Goal: Task Accomplishment & Management: Manage account settings

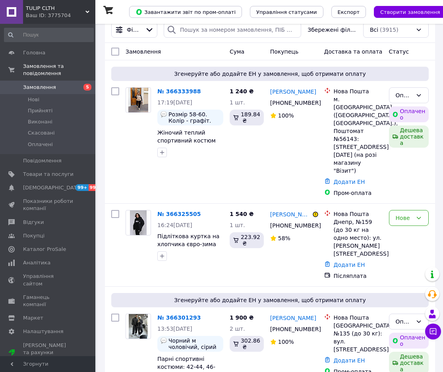
scroll to position [238, 0]
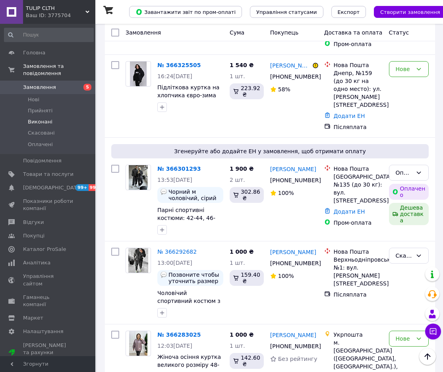
click at [48, 118] on span "Виконані" at bounding box center [40, 121] width 25 height 7
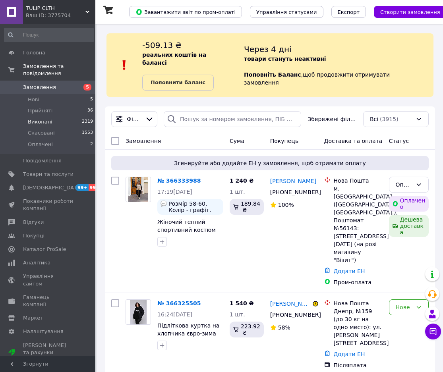
click at [67, 118] on li "Виконані 2319" at bounding box center [49, 121] width 98 height 11
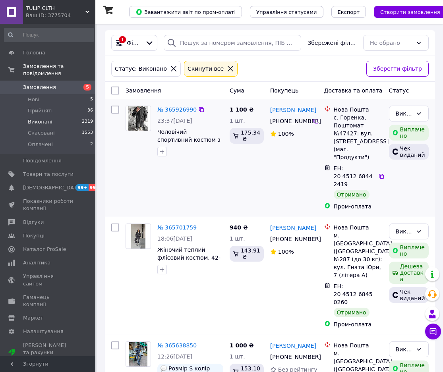
scroll to position [79, 0]
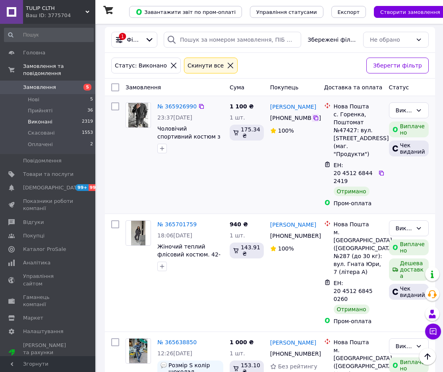
click at [314, 116] on icon at bounding box center [315, 118] width 5 height 5
click at [314, 233] on icon at bounding box center [315, 235] width 5 height 5
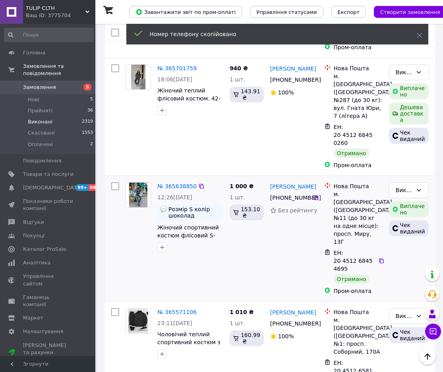
scroll to position [238, 0]
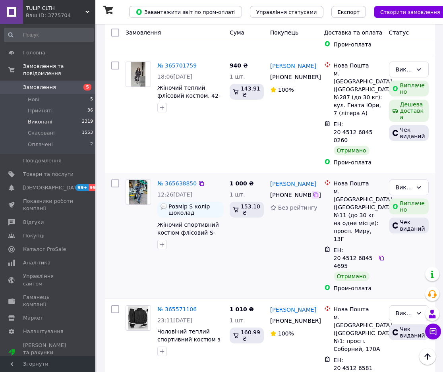
click at [314, 193] on icon at bounding box center [315, 195] width 5 height 5
click at [142, 315] on div "№ 365571106 23:11, 07.10.2025 Чоловічий теплий спортивний костюм з флісу. M(48-…" at bounding box center [174, 353] width 104 height 103
click at [318, 318] on icon at bounding box center [316, 321] width 6 height 6
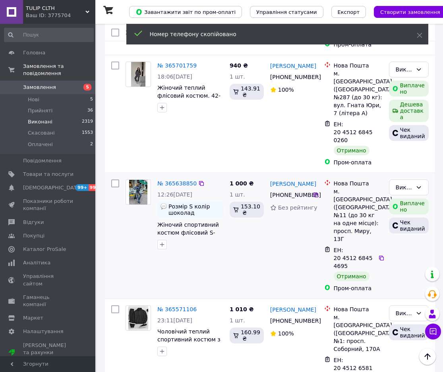
drag, startPoint x: 239, startPoint y: 201, endPoint x: 194, endPoint y: 168, distance: 55.9
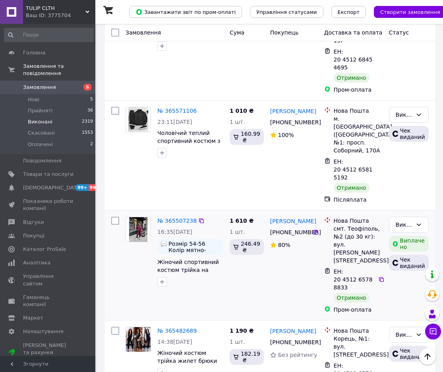
scroll to position [556, 0]
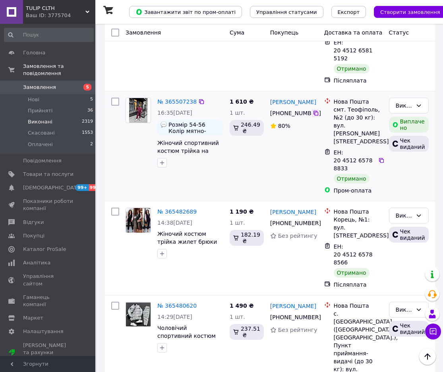
click at [316, 109] on div at bounding box center [315, 113] width 7 height 8
click at [316, 111] on icon at bounding box center [315, 113] width 5 height 5
click at [316, 220] on icon at bounding box center [316, 223] width 6 height 6
click at [315, 314] on icon at bounding box center [316, 317] width 6 height 6
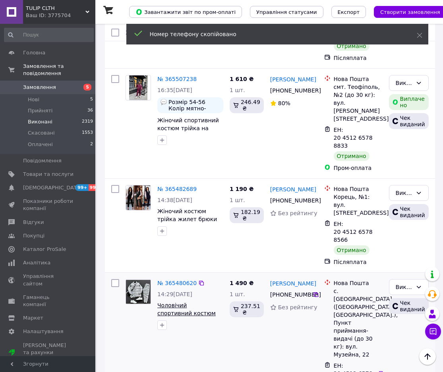
scroll to position [675, 0]
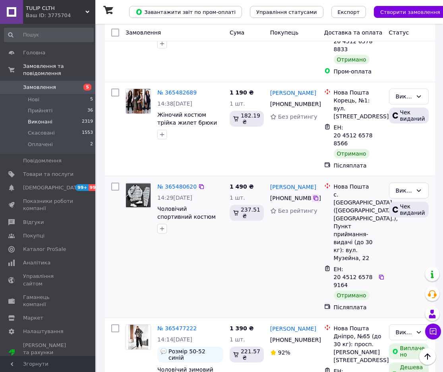
click at [315, 195] on icon at bounding box center [316, 198] width 6 height 6
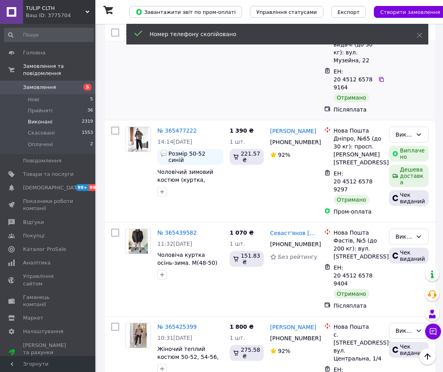
scroll to position [794, 0]
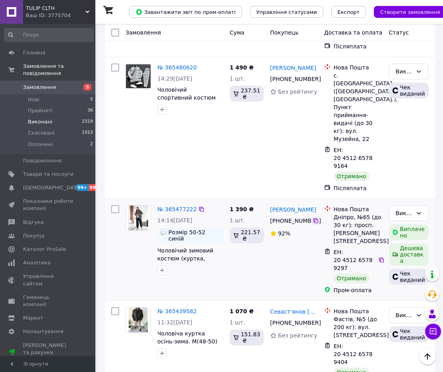
click at [314, 218] on icon at bounding box center [316, 221] width 6 height 6
click at [316, 320] on icon at bounding box center [315, 322] width 5 height 5
